Goal: Information Seeking & Learning: Learn about a topic

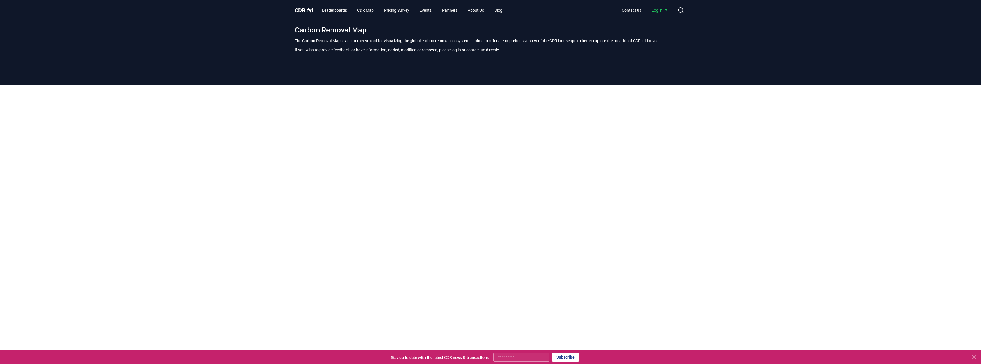
scroll to position [168, 0]
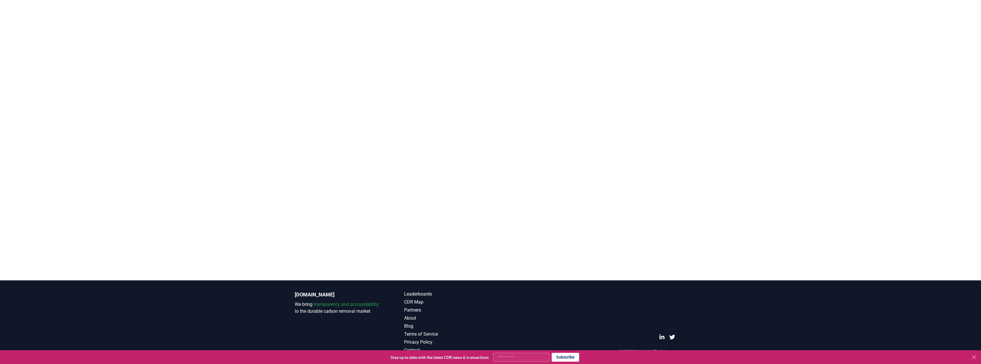
drag, startPoint x: 763, startPoint y: 93, endPoint x: 763, endPoint y: 123, distance: 29.5
click at [763, 123] on div at bounding box center [490, 59] width 981 height 286
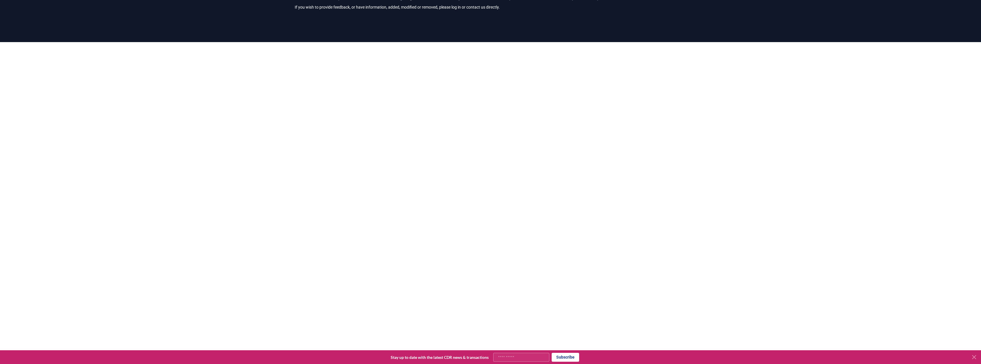
scroll to position [25, 0]
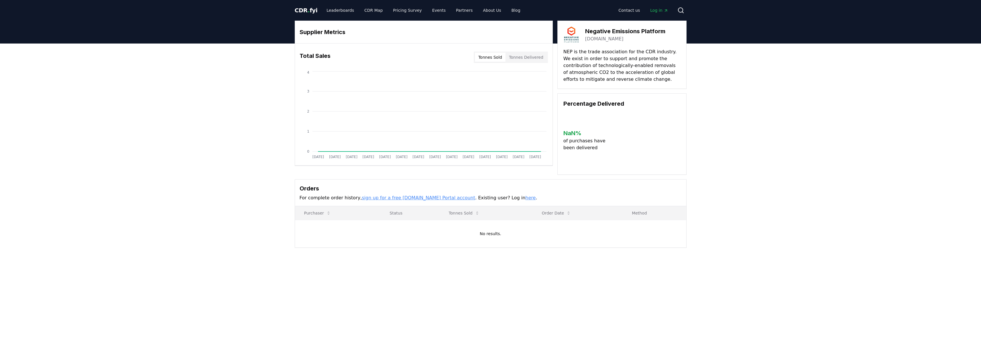
click at [591, 39] on link "[DOMAIN_NAME]" at bounding box center [604, 39] width 38 height 7
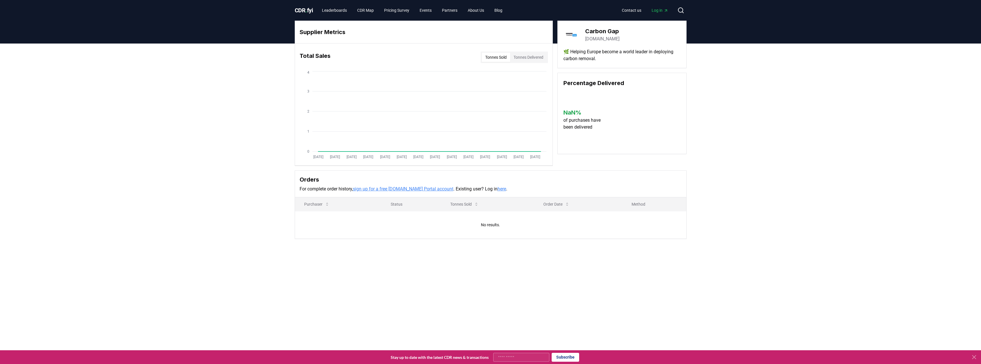
click at [600, 38] on link "carbongap.org" at bounding box center [602, 39] width 34 height 7
